Goal: Entertainment & Leisure: Consume media (video, audio)

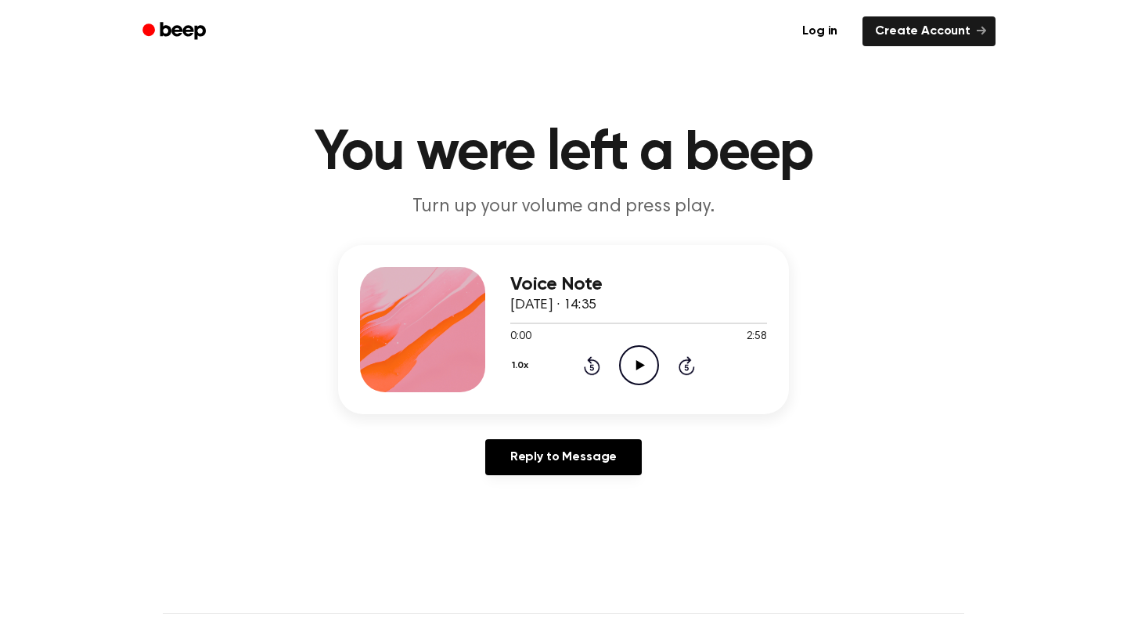
click at [621, 366] on icon "Play Audio" at bounding box center [639, 365] width 40 height 40
click at [628, 363] on icon "Pause Audio" at bounding box center [639, 365] width 40 height 40
click at [628, 363] on icon "Play Audio" at bounding box center [639, 365] width 40 height 40
click at [628, 363] on icon "Pause Audio" at bounding box center [639, 365] width 40 height 40
click at [642, 355] on icon "Play Audio" at bounding box center [639, 365] width 40 height 40
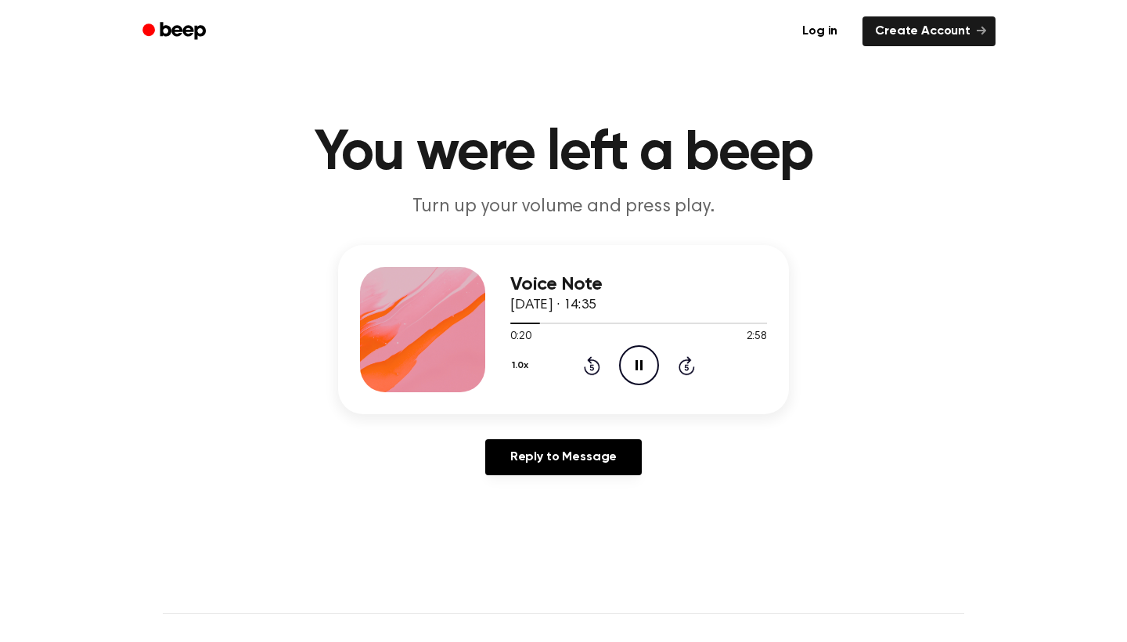
click at [642, 355] on icon "Pause Audio" at bounding box center [639, 365] width 40 height 40
click at [629, 358] on icon "Play Audio" at bounding box center [639, 365] width 40 height 40
click at [645, 362] on icon "Pause Audio" at bounding box center [639, 365] width 40 height 40
click at [644, 379] on icon "Play Audio" at bounding box center [639, 365] width 40 height 40
click at [644, 378] on icon "Pause Audio" at bounding box center [639, 365] width 40 height 40
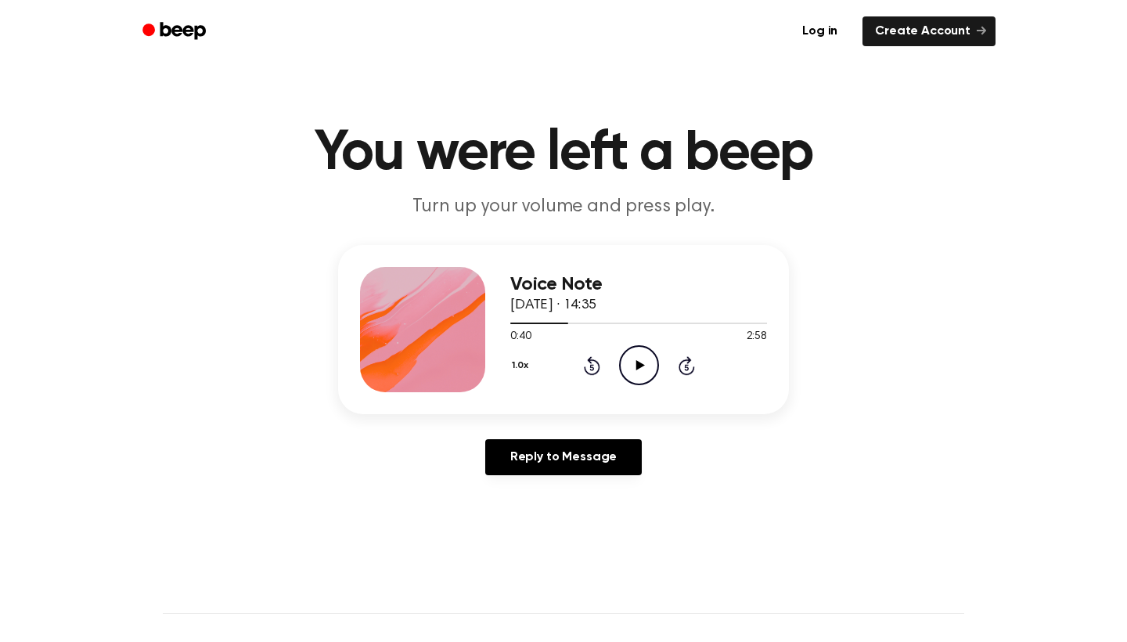
click at [629, 355] on icon "Play Audio" at bounding box center [639, 365] width 40 height 40
click at [629, 355] on icon "Pause Audio" at bounding box center [639, 365] width 40 height 40
click at [620, 362] on circle at bounding box center [639, 365] width 38 height 38
click at [629, 359] on icon "Pause Audio" at bounding box center [639, 365] width 40 height 40
click at [625, 367] on icon "Play Audio" at bounding box center [639, 365] width 40 height 40
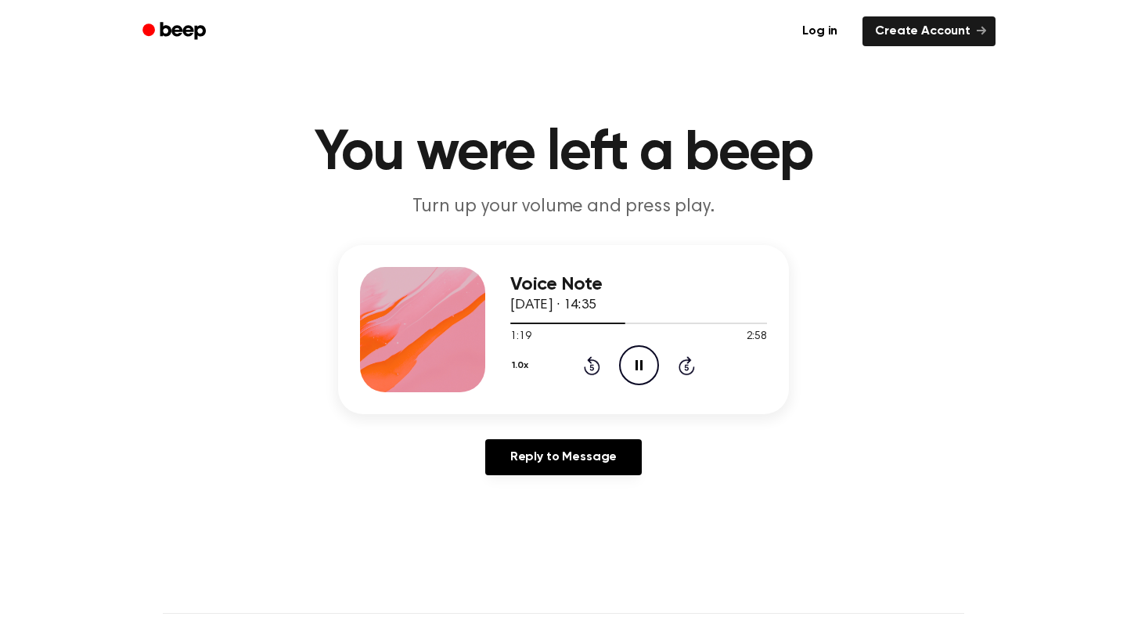
click at [633, 367] on icon "Pause Audio" at bounding box center [639, 365] width 40 height 40
click at [627, 360] on icon "Play Audio" at bounding box center [639, 365] width 40 height 40
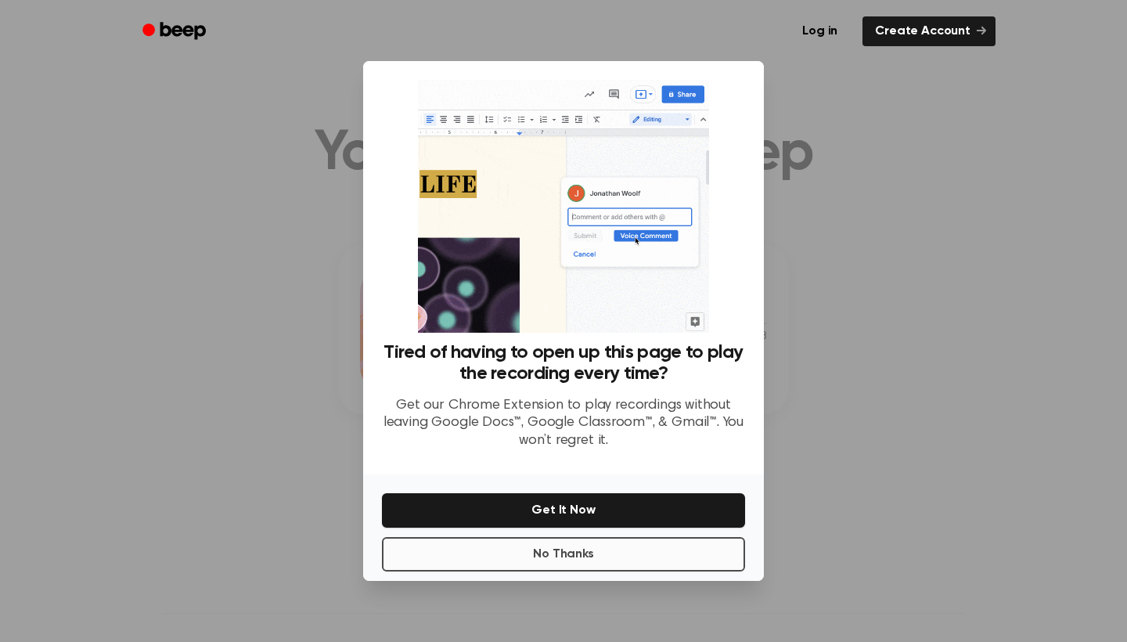
click at [625, 548] on button "No Thanks" at bounding box center [563, 554] width 363 height 34
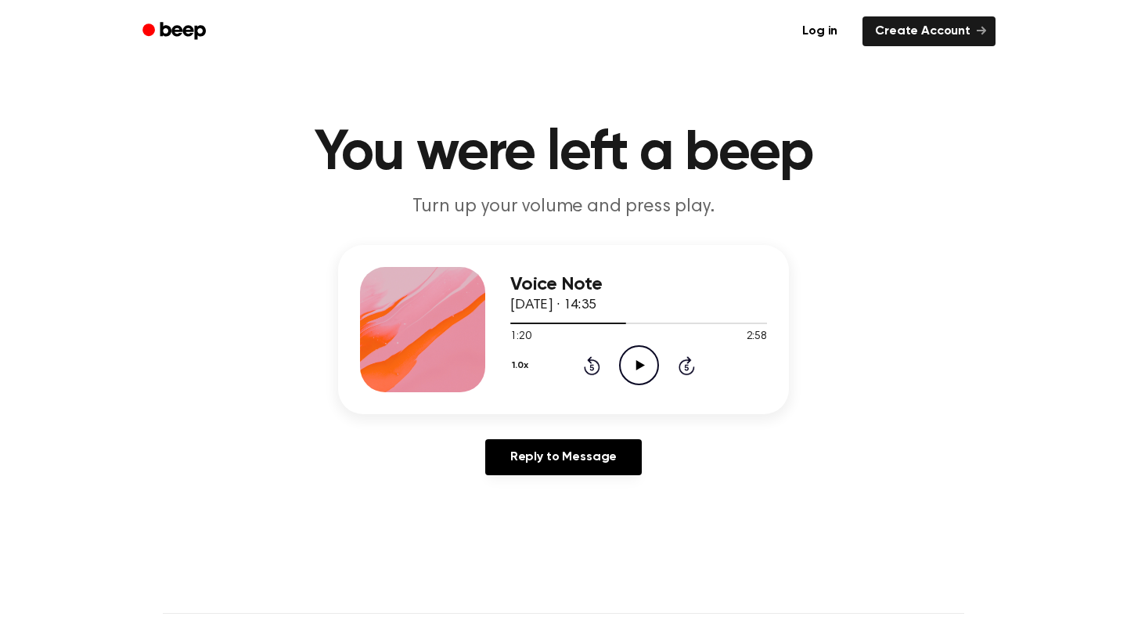
click at [635, 374] on icon "Play Audio" at bounding box center [639, 365] width 40 height 40
click at [635, 374] on icon "Pause Audio" at bounding box center [639, 365] width 40 height 40
click at [622, 357] on circle at bounding box center [639, 365] width 38 height 38
drag, startPoint x: 629, startPoint y: 353, endPoint x: 473, endPoint y: 8, distance: 378.7
click at [629, 353] on icon "Pause Audio" at bounding box center [639, 365] width 40 height 40
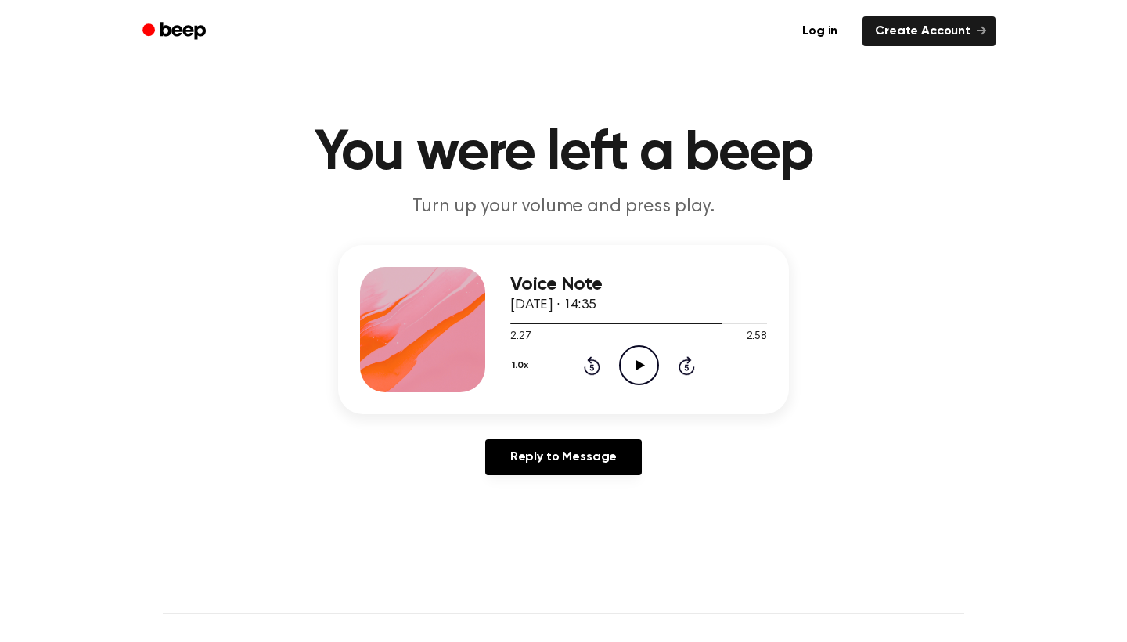
click at [622, 363] on icon "Play Audio" at bounding box center [639, 365] width 40 height 40
click at [635, 365] on icon "Pause Audio" at bounding box center [639, 365] width 40 height 40
click at [626, 355] on icon "Play Audio" at bounding box center [639, 365] width 40 height 40
click at [642, 373] on icon "Pause Audio" at bounding box center [639, 365] width 40 height 40
click at [624, 376] on circle at bounding box center [639, 365] width 38 height 38
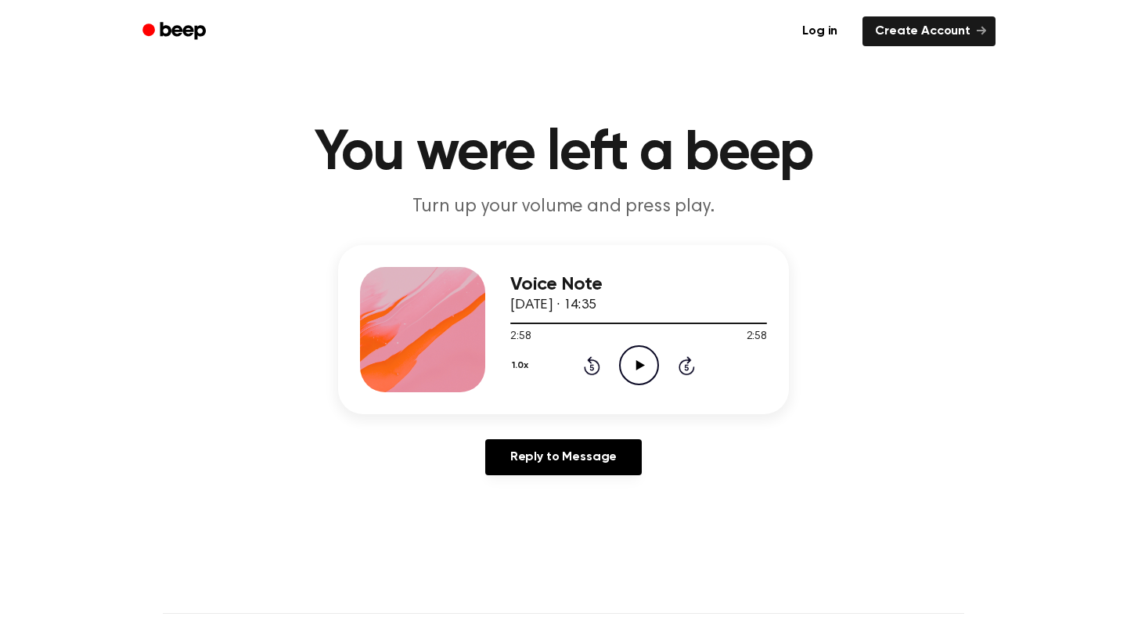
click at [632, 369] on icon "Play Audio" at bounding box center [639, 365] width 40 height 40
click at [632, 369] on icon "Pause Audio" at bounding box center [639, 365] width 40 height 40
click at [635, 364] on icon "Play Audio" at bounding box center [639, 365] width 40 height 40
